Goal: Information Seeking & Learning: Learn about a topic

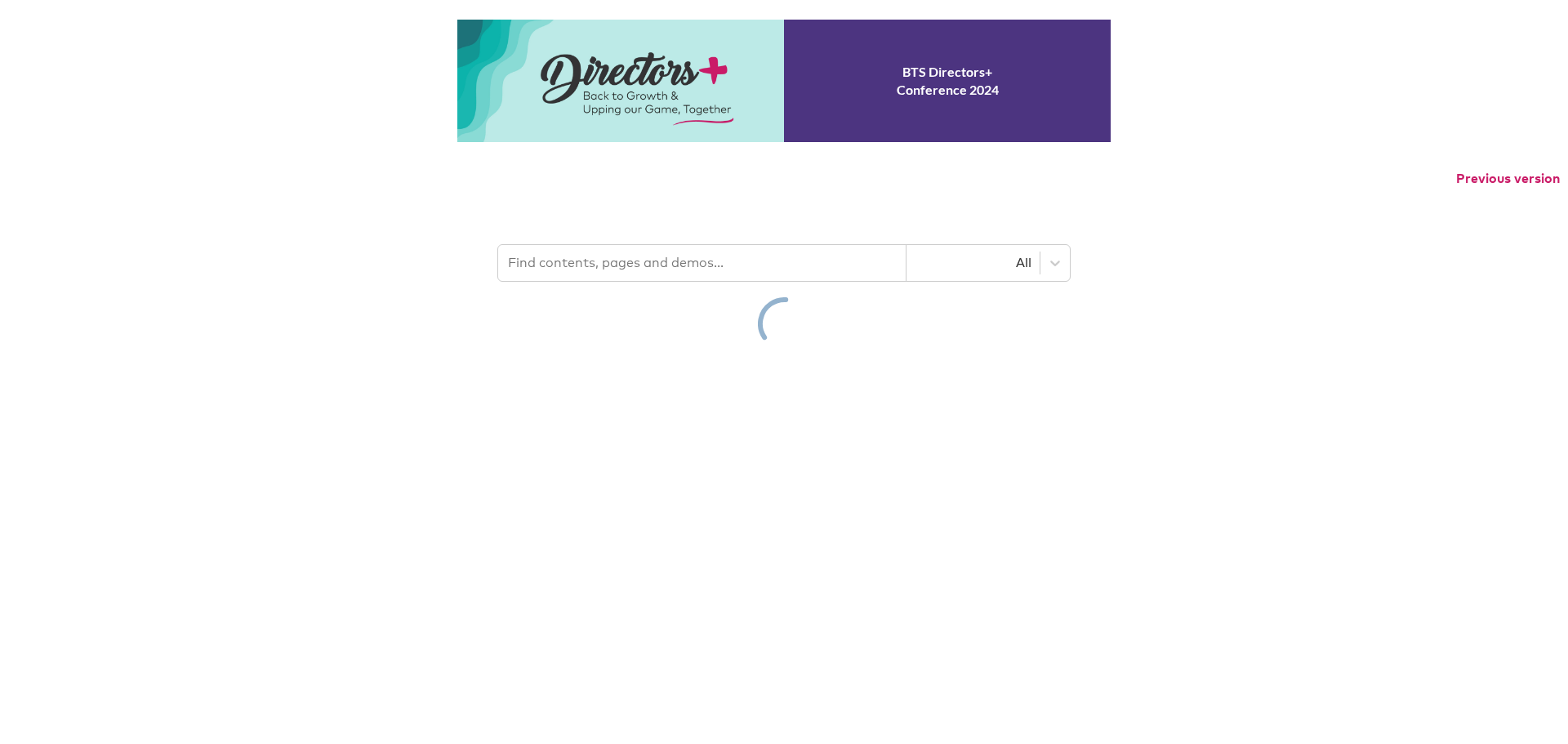
click at [763, 196] on p "Previous version" at bounding box center [784, 179] width 1568 height 34
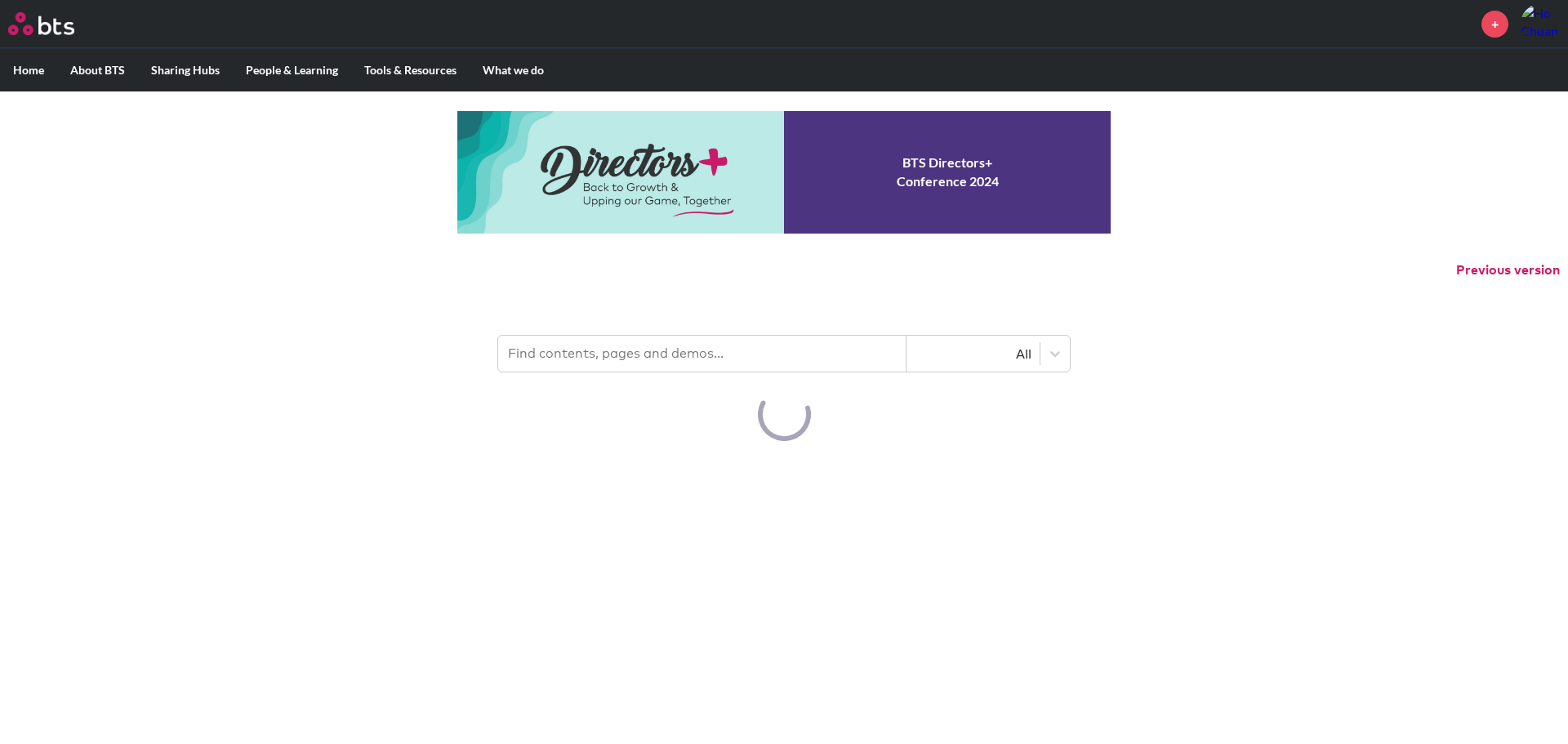
click at [654, 349] on input "text" at bounding box center [702, 353] width 408 height 36
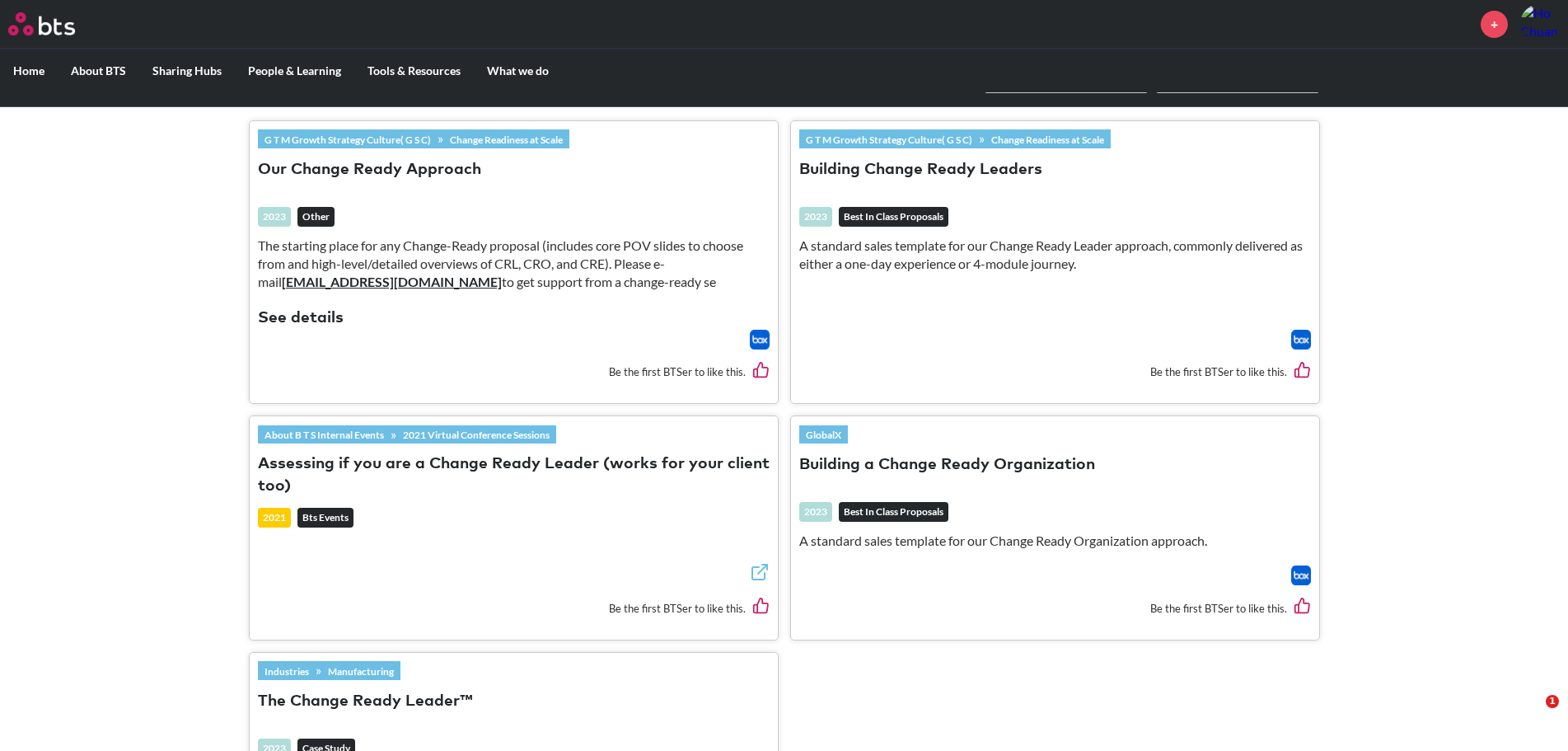
scroll to position [593, 0]
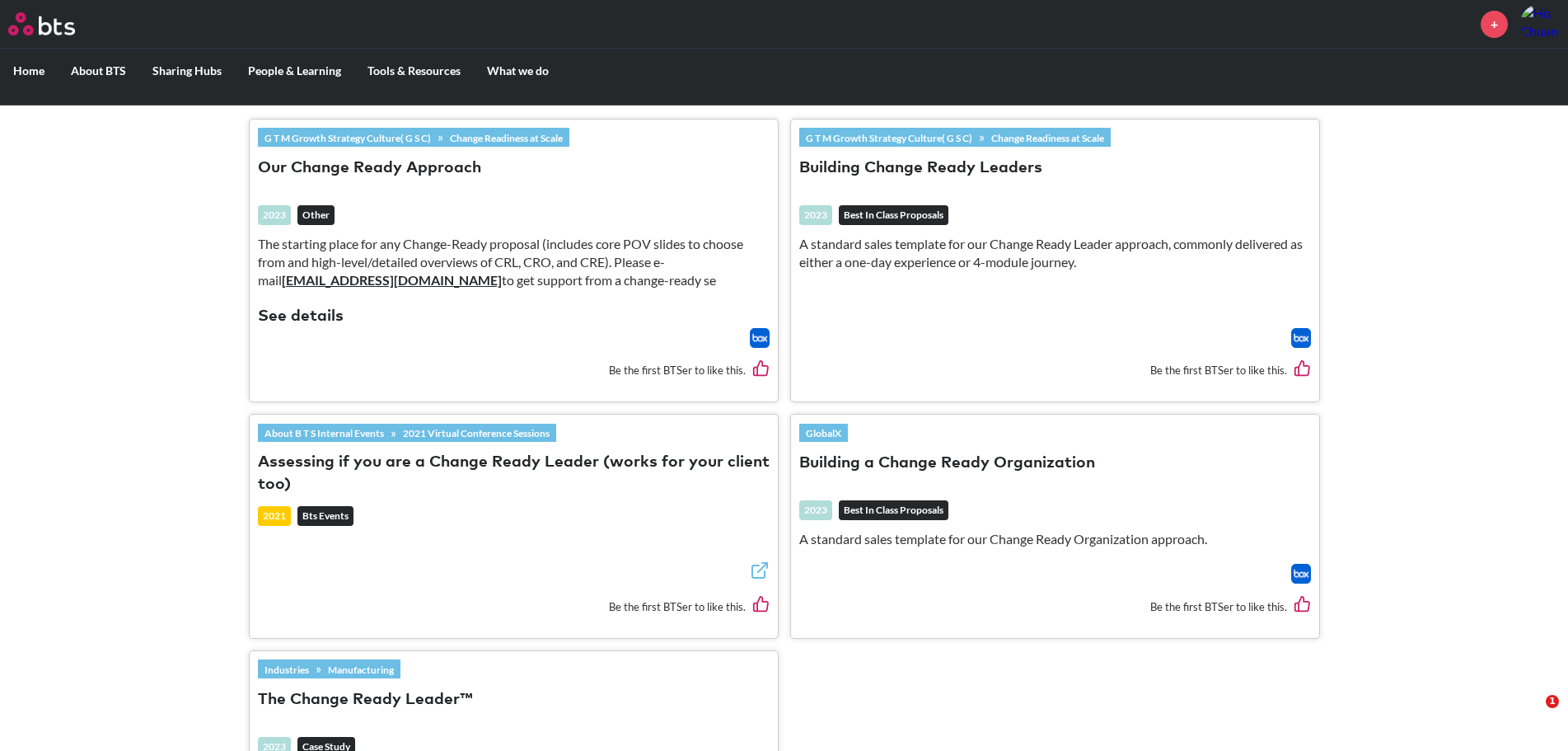
type input "change ready"
click at [626, 304] on div "The starting place for any Change-Ready proposal (includes core POV slides to c…" at bounding box center [513, 271] width 512 height 71
click at [473, 141] on link "Change Readiness at Scale" at bounding box center [507, 138] width 126 height 19
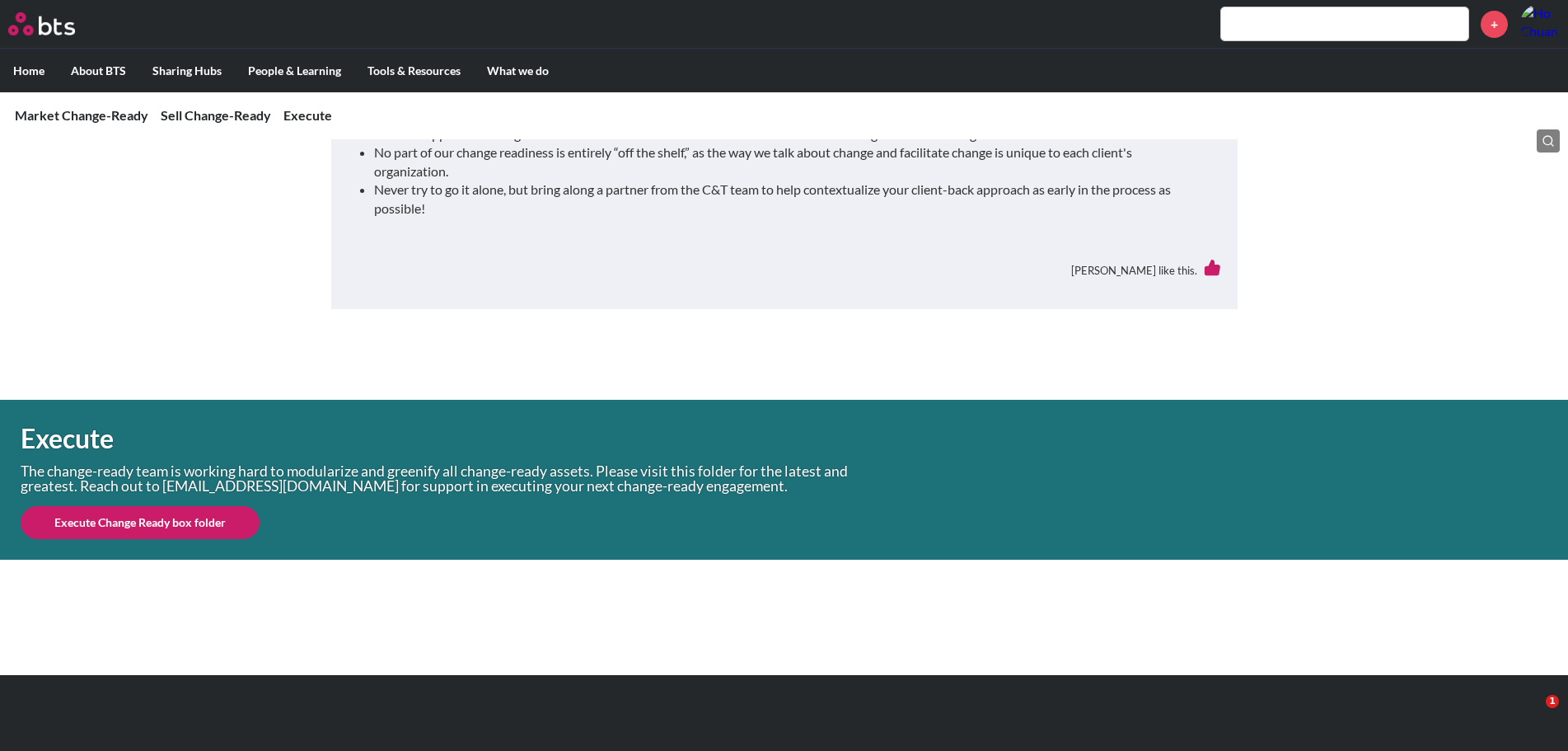
scroll to position [1285, 0]
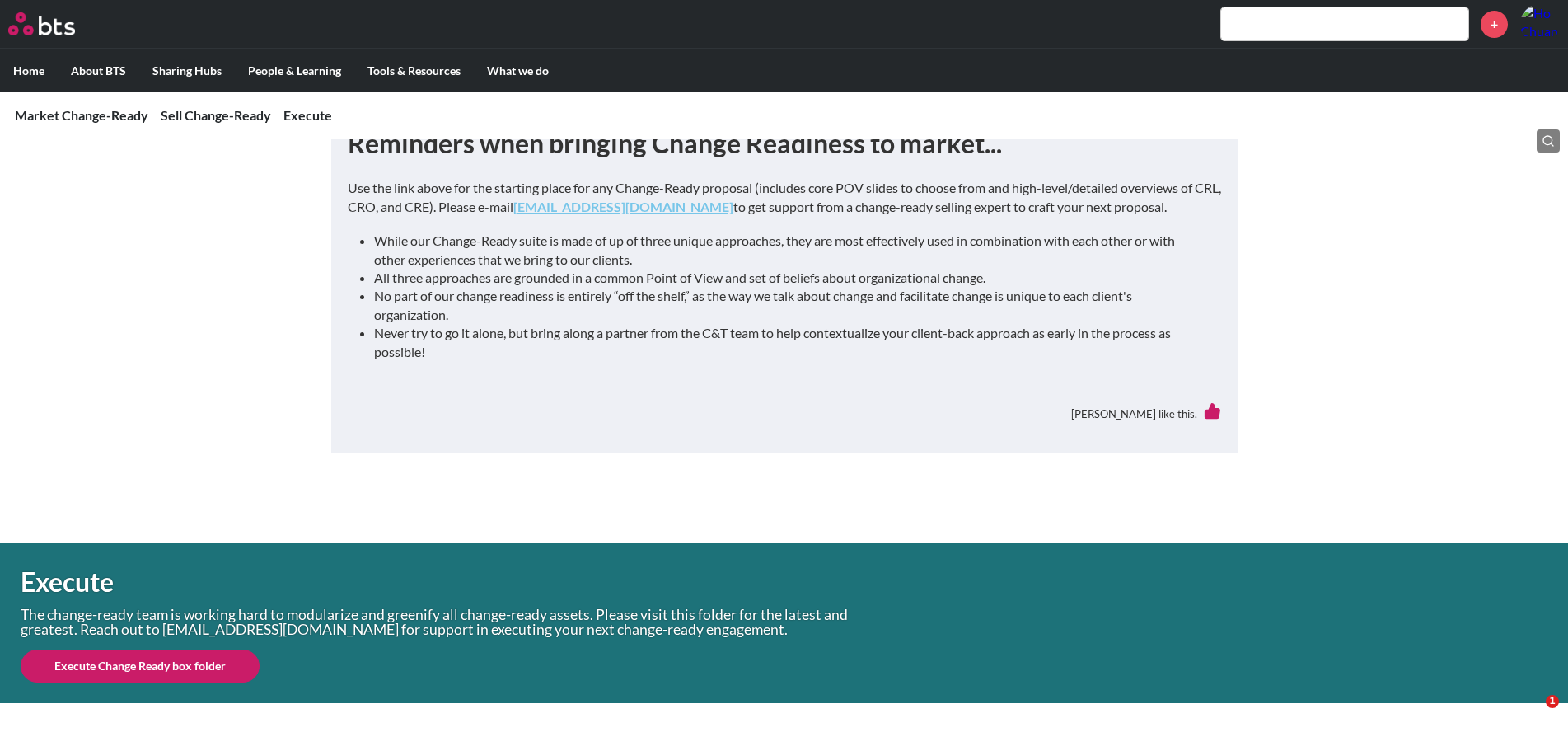
click at [213, 671] on link "Execute Change Ready box folder" at bounding box center [139, 665] width 239 height 33
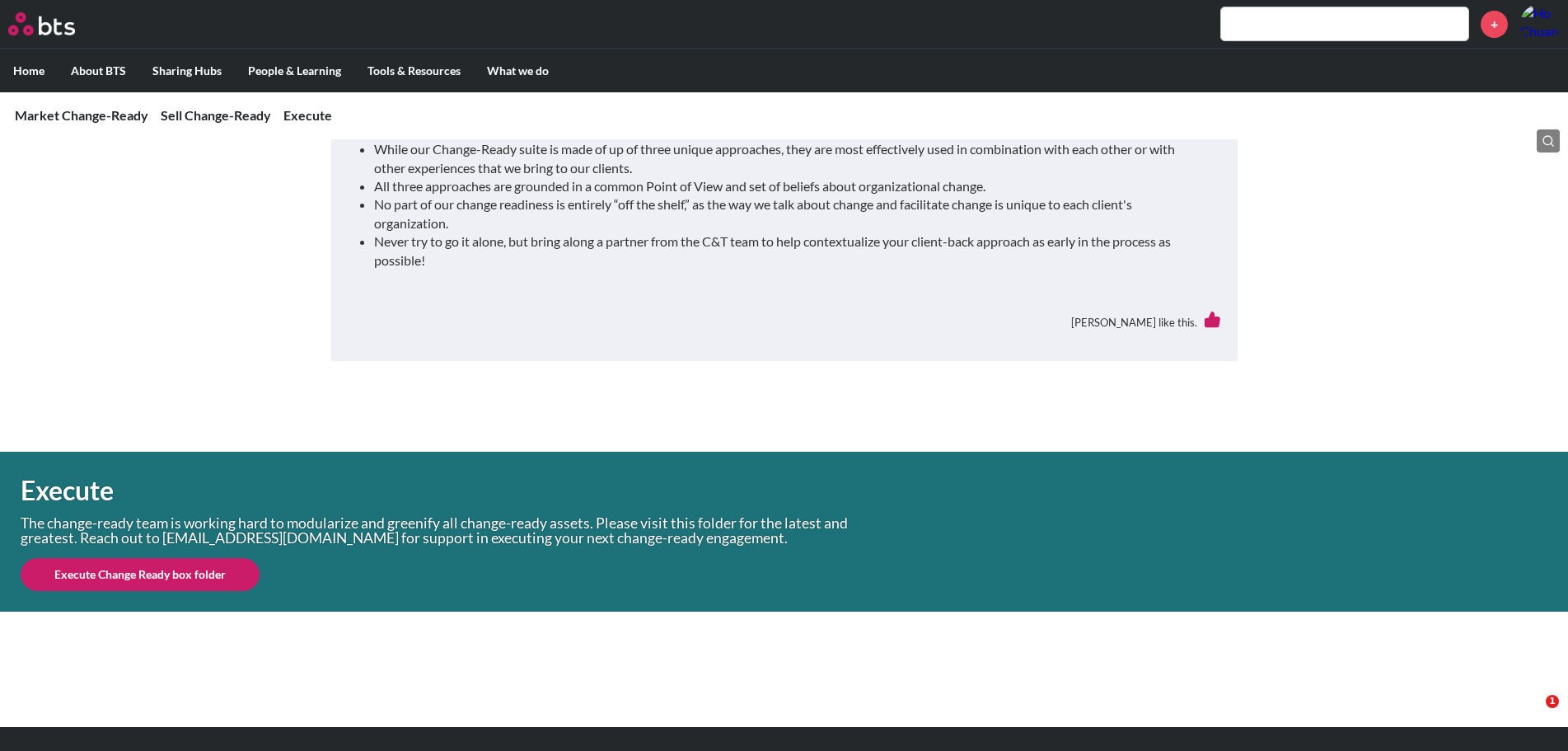
scroll to position [1367, 0]
